Goal: Obtain resource: Download file/media

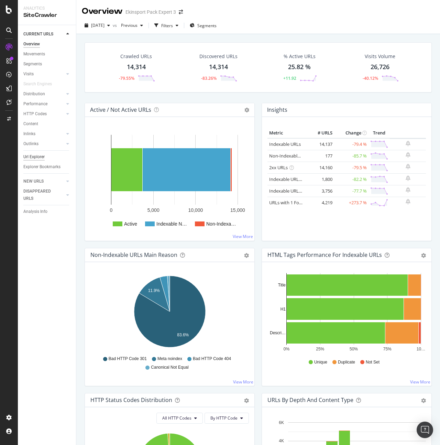
click at [38, 159] on div "Url Explorer" at bounding box center [33, 156] width 21 height 7
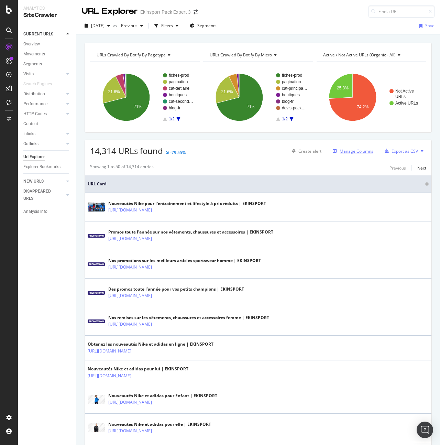
click at [360, 153] on div "Manage Columns" at bounding box center [356, 151] width 34 height 6
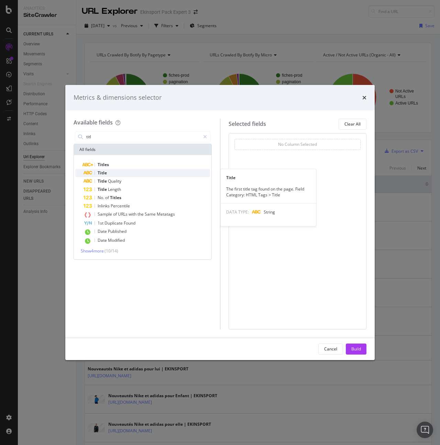
click at [120, 172] on div "Title" at bounding box center [146, 173] width 126 height 8
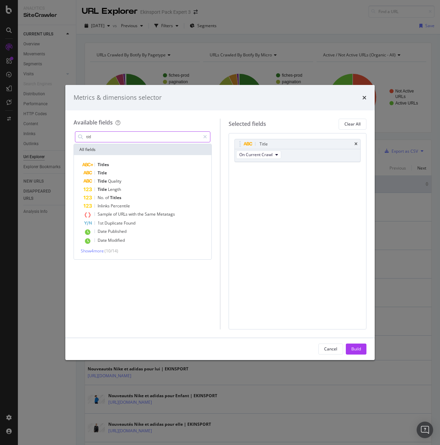
drag, startPoint x: 101, startPoint y: 138, endPoint x: 89, endPoint y: 137, distance: 12.4
click at [89, 137] on input "titl" at bounding box center [143, 137] width 114 height 10
drag, startPoint x: 100, startPoint y: 137, endPoint x: 98, endPoint y: 133, distance: 4.6
click at [98, 133] on input "titl" at bounding box center [143, 137] width 114 height 10
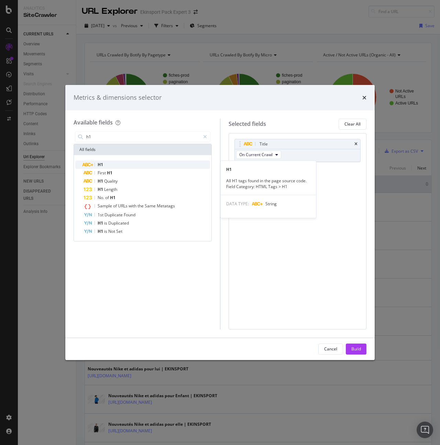
click at [107, 165] on div "H1" at bounding box center [146, 164] width 126 height 8
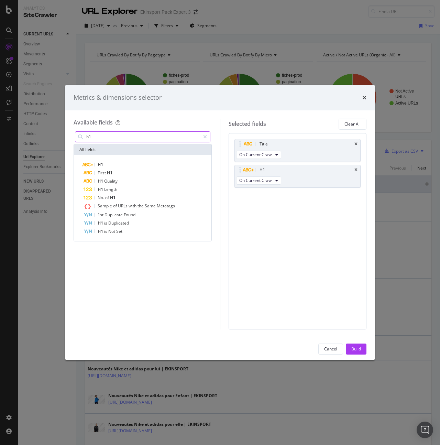
click at [102, 136] on input "h1" at bounding box center [143, 137] width 114 height 10
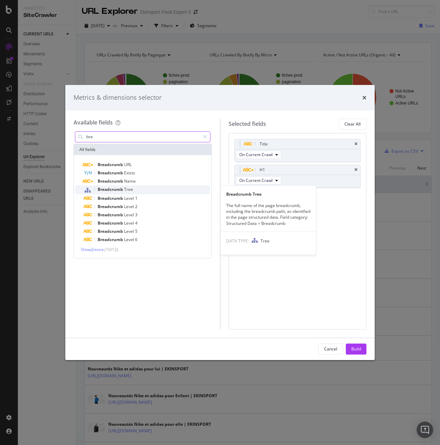
type input "bre"
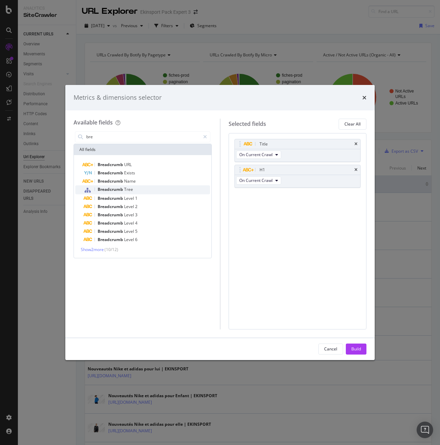
click at [129, 191] on span "Tree" at bounding box center [128, 189] width 9 height 6
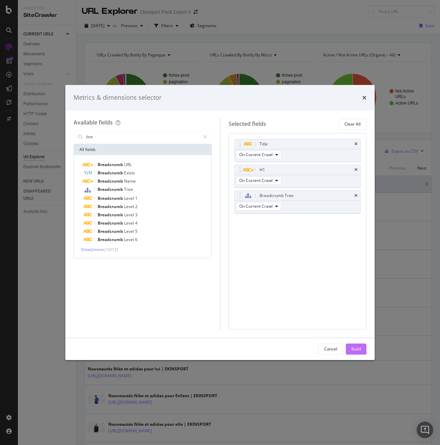
click at [351, 348] on div "Build" at bounding box center [356, 349] width 10 height 6
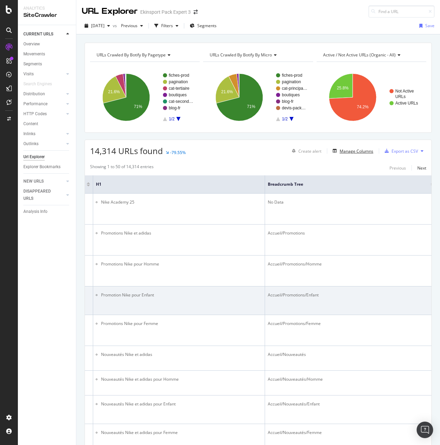
scroll to position [0, 341]
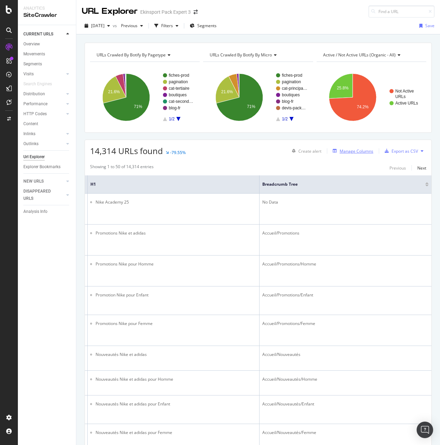
click at [351, 152] on div "Manage Columns" at bounding box center [356, 151] width 34 height 6
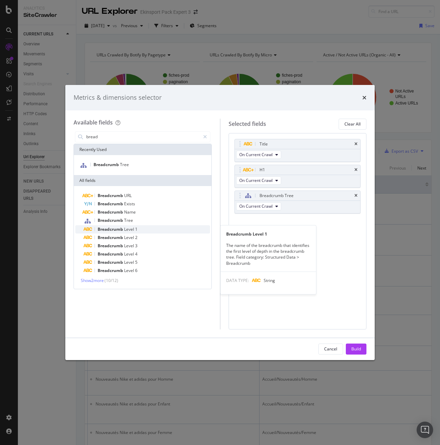
type input "bread"
click at [146, 228] on div "Breadcrumb Level 1" at bounding box center [146, 229] width 126 height 8
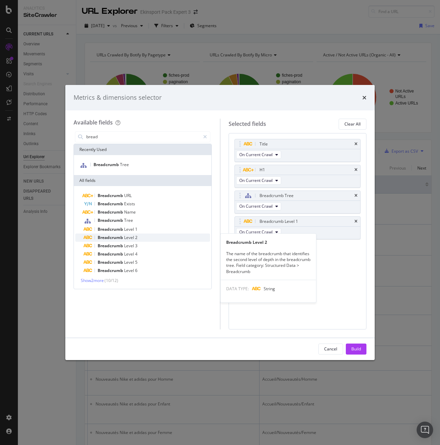
click at [142, 238] on div "Breadcrumb Level 2" at bounding box center [146, 237] width 126 height 8
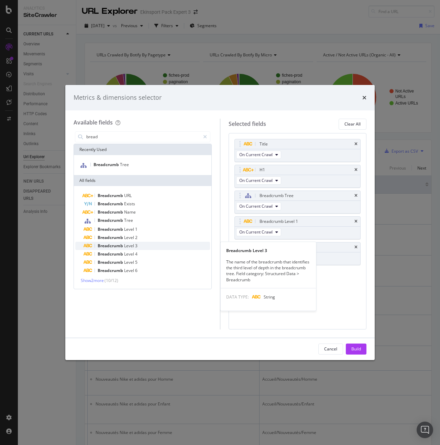
click at [142, 244] on div "Breadcrumb Level 3" at bounding box center [146, 246] width 126 height 8
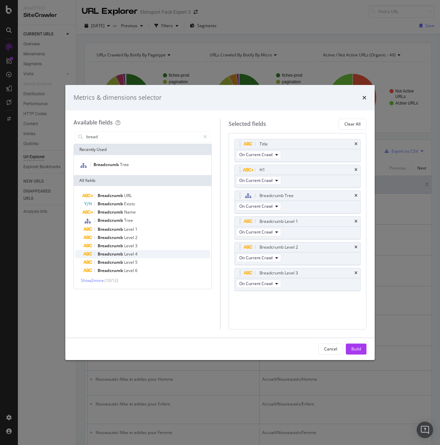
drag, startPoint x: 142, startPoint y: 244, endPoint x: 143, endPoint y: 253, distance: 9.0
click at [143, 253] on div "Breadcrumb Level 4" at bounding box center [146, 254] width 126 height 8
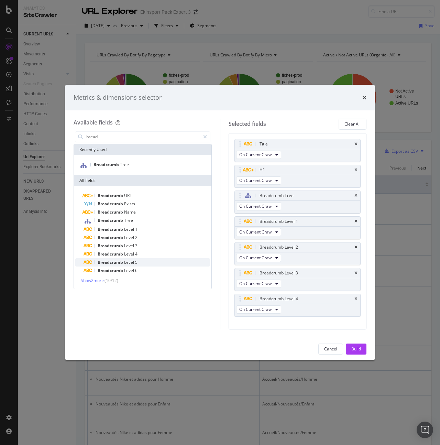
click at [143, 262] on div "Breadcrumb Level 5" at bounding box center [146, 262] width 126 height 8
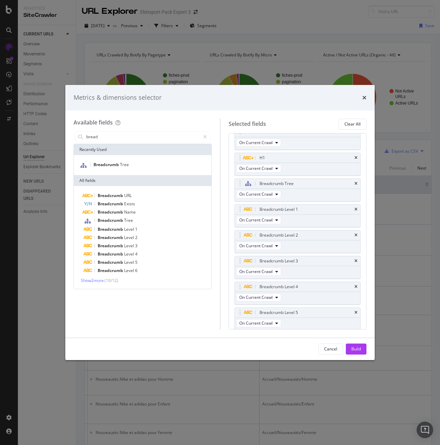
scroll to position [13, 0]
click at [351, 347] on div "Build" at bounding box center [356, 349] width 10 height 6
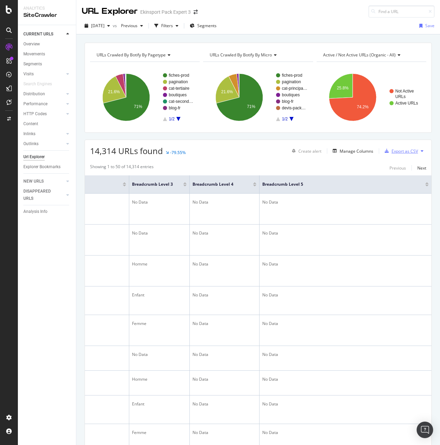
click at [403, 152] on div "Export as CSV" at bounding box center [404, 151] width 26 height 6
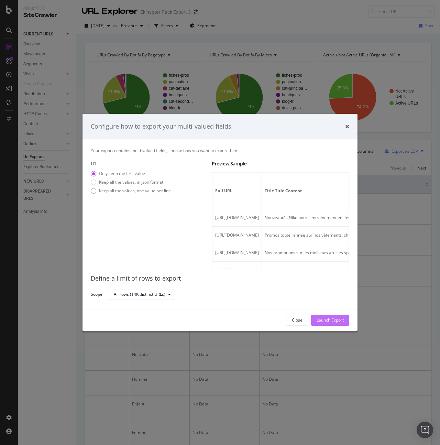
click at [328, 319] on div "Launch Export" at bounding box center [329, 320] width 27 height 6
